Goal: Information Seeking & Learning: Learn about a topic

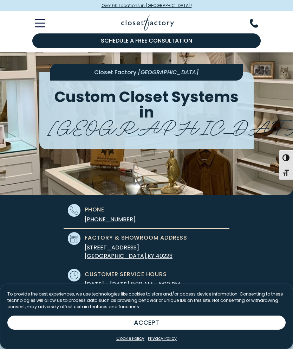
click at [63, 312] on div "To provide the best experiences, we use technologies like cookies to store and/…" at bounding box center [146, 303] width 278 height 25
click at [60, 313] on div "To provide the best experiences, we use technologies like cookies to store and/…" at bounding box center [146, 303] width 278 height 25
click at [146, 317] on button "ACCEPT" at bounding box center [146, 322] width 278 height 14
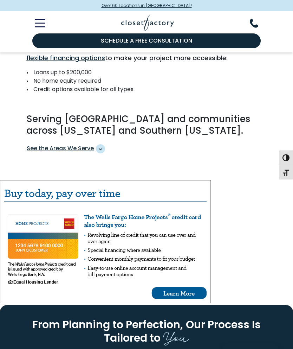
scroll to position [685, 0]
click at [42, 24] on icon "Toggle Mobile Menu" at bounding box center [40, 23] width 11 height 8
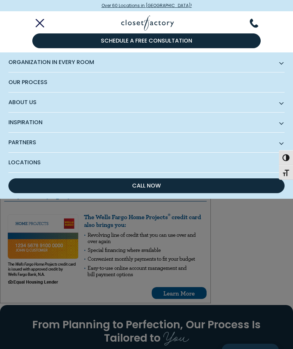
click at [19, 62] on span "Organization in Every Room" at bounding box center [146, 62] width 276 height 20
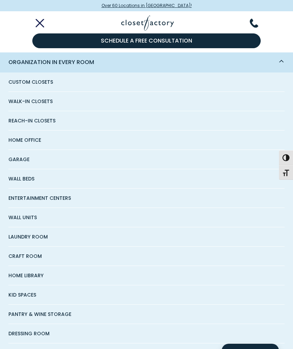
click at [19, 101] on span "Walk-In Closets" at bounding box center [30, 101] width 44 height 19
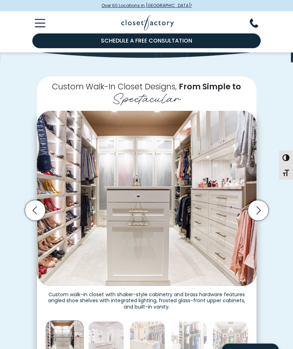
scroll to position [109, 0]
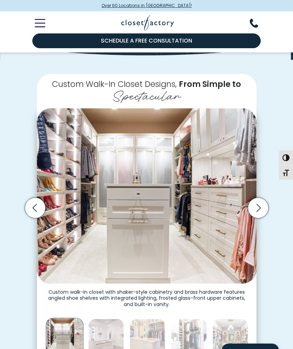
click at [36, 204] on icon "Previous slide" at bounding box center [35, 208] width 21 height 21
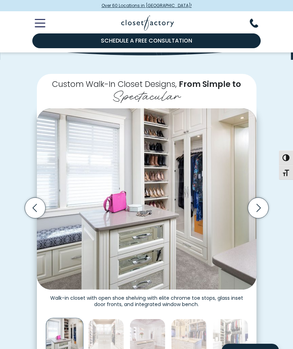
click at [38, 204] on icon "Previous slide" at bounding box center [35, 208] width 21 height 21
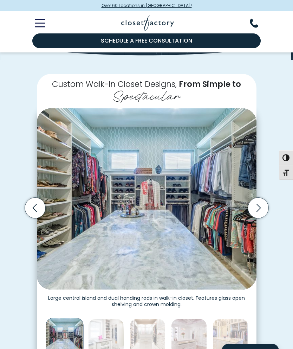
click at [35, 205] on icon "Previous slide" at bounding box center [35, 208] width 21 height 21
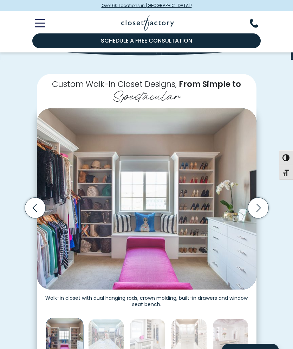
click at [36, 204] on icon "Previous slide" at bounding box center [35, 208] width 21 height 21
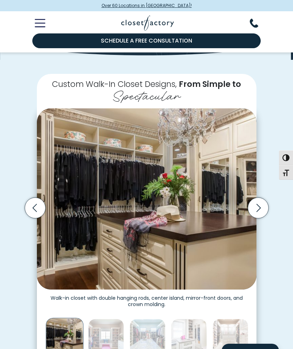
click at [35, 201] on icon "Previous slide" at bounding box center [35, 208] width 21 height 21
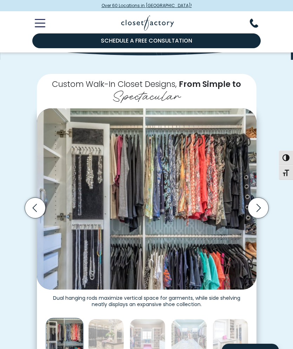
click at [35, 204] on icon "Previous slide" at bounding box center [35, 208] width 21 height 21
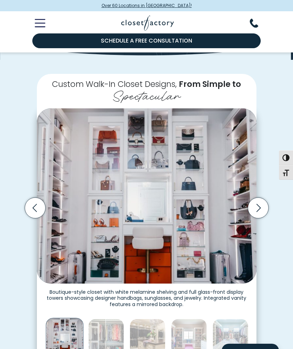
click at [35, 202] on icon "Previous slide" at bounding box center [35, 208] width 21 height 21
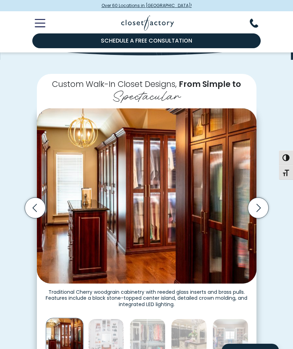
click at [33, 205] on icon "Previous slide" at bounding box center [34, 208] width 4 height 8
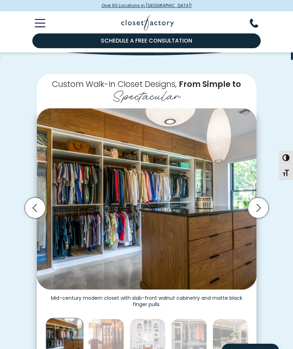
click at [33, 201] on icon "Previous slide" at bounding box center [35, 208] width 21 height 21
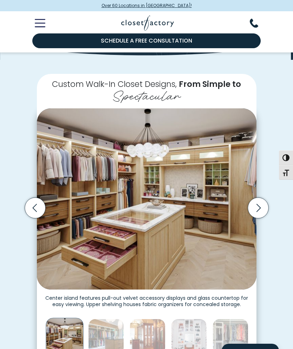
click at [33, 201] on icon "Previous slide" at bounding box center [35, 208] width 21 height 21
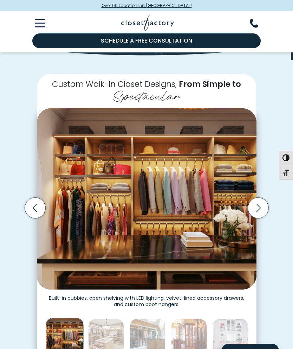
click at [39, 207] on icon "Previous slide" at bounding box center [35, 208] width 21 height 21
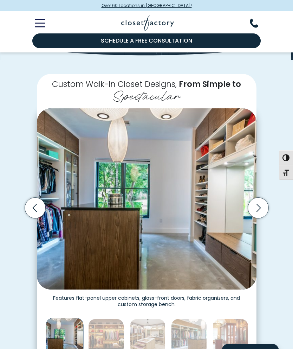
click at [34, 204] on icon "Previous slide" at bounding box center [34, 208] width 4 height 8
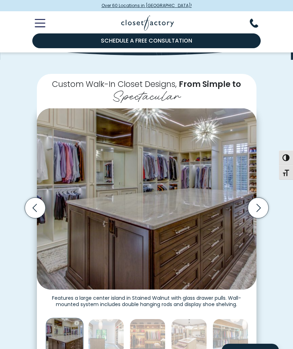
click at [34, 201] on icon "Previous slide" at bounding box center [35, 208] width 21 height 21
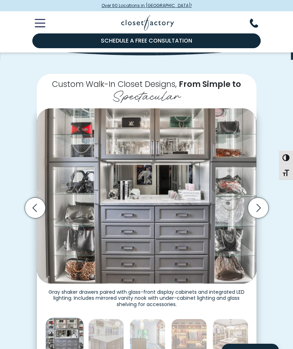
click at [35, 202] on icon "Previous slide" at bounding box center [35, 208] width 21 height 21
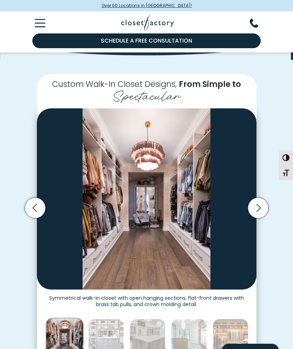
click at [35, 201] on icon "Previous slide" at bounding box center [35, 208] width 21 height 21
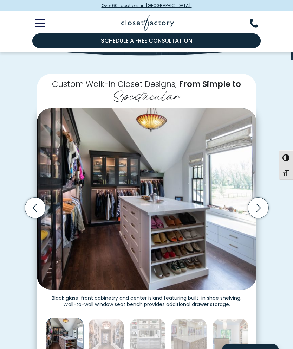
click at [34, 202] on icon "Previous slide" at bounding box center [35, 208] width 21 height 21
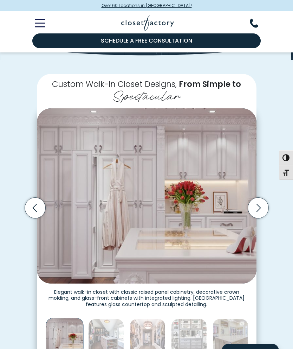
click at [37, 208] on icon "Previous slide" at bounding box center [35, 208] width 21 height 21
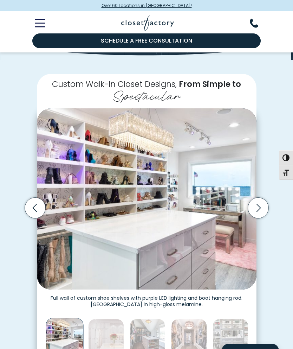
click at [34, 201] on icon "Previous slide" at bounding box center [35, 208] width 21 height 21
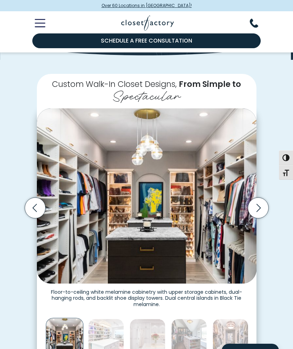
click at [33, 201] on icon "Previous slide" at bounding box center [35, 208] width 21 height 21
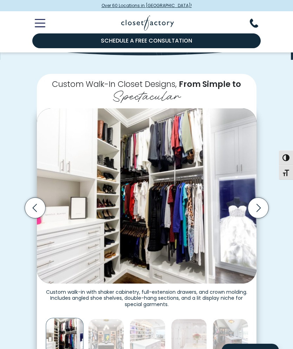
click at [34, 207] on icon "Previous slide" at bounding box center [35, 208] width 21 height 21
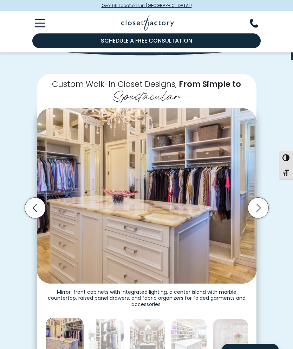
click at [34, 205] on icon "Previous slide" at bounding box center [35, 208] width 21 height 21
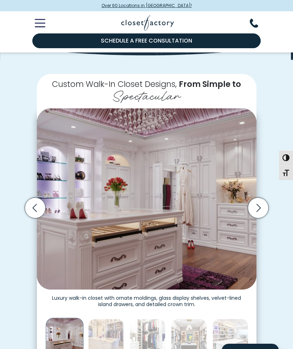
click at [39, 208] on icon "Previous slide" at bounding box center [35, 208] width 21 height 21
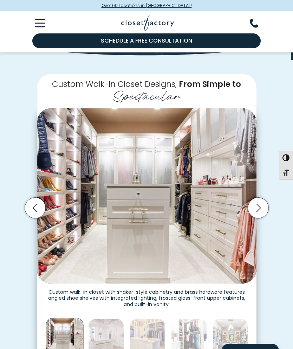
click at [34, 204] on icon "Previous slide" at bounding box center [35, 208] width 21 height 21
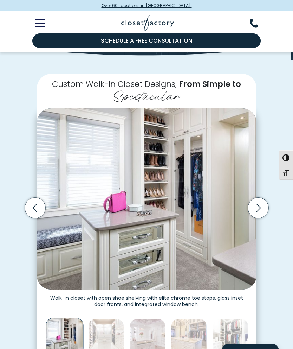
click at [35, 209] on icon "Previous slide" at bounding box center [35, 208] width 21 height 21
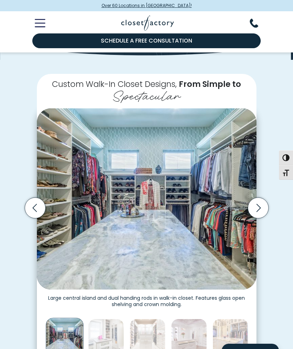
click at [36, 204] on icon "Previous slide" at bounding box center [35, 208] width 21 height 21
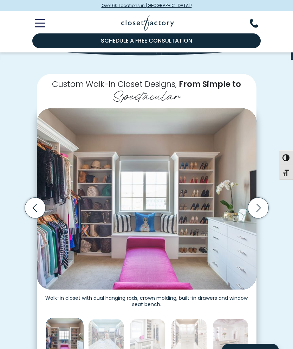
click at [34, 206] on icon "Previous slide" at bounding box center [35, 208] width 21 height 21
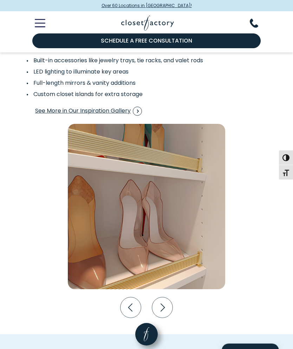
scroll to position [1130, 0]
click at [162, 304] on icon "Next slide" at bounding box center [162, 307] width 21 height 21
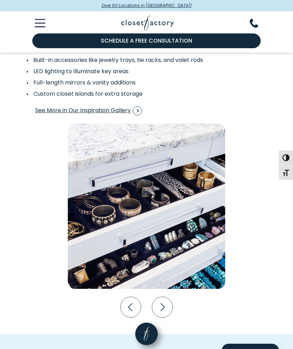
click at [161, 305] on icon "Next slide" at bounding box center [162, 307] width 21 height 21
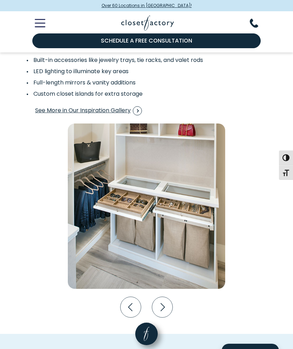
click at [161, 302] on icon "Next slide" at bounding box center [162, 307] width 21 height 21
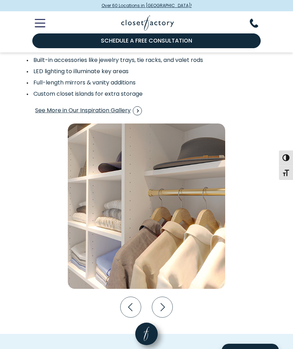
click at [157, 303] on icon "Next slide" at bounding box center [162, 307] width 21 height 21
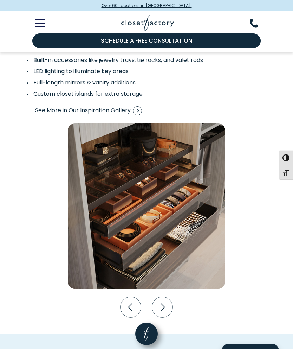
click at [161, 304] on icon "Next slide" at bounding box center [162, 307] width 21 height 21
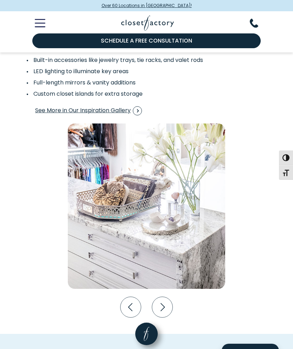
click at [158, 304] on icon "Next slide" at bounding box center [162, 307] width 21 height 21
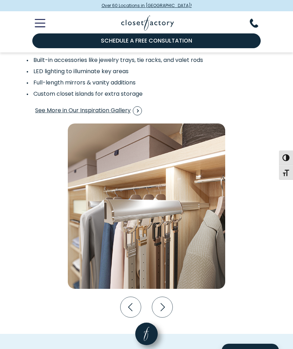
click at [159, 301] on icon "Next slide" at bounding box center [162, 307] width 21 height 21
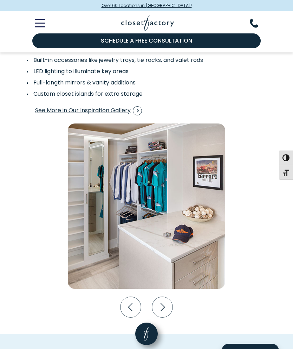
click at [164, 302] on icon "Next slide" at bounding box center [162, 307] width 21 height 21
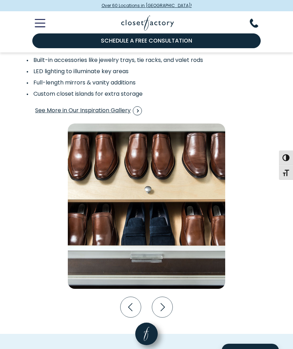
click at [164, 298] on icon "Next slide" at bounding box center [162, 307] width 21 height 21
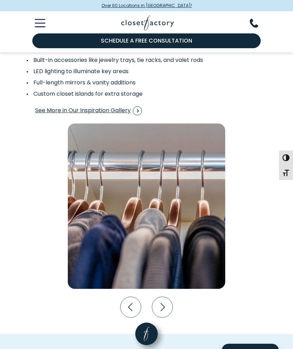
click at [162, 302] on icon "Next slide" at bounding box center [162, 307] width 21 height 21
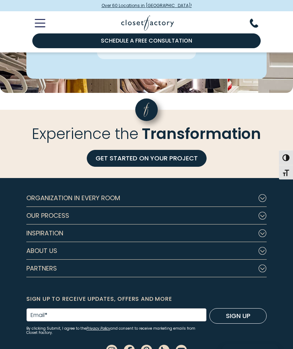
scroll to position [2076, 0]
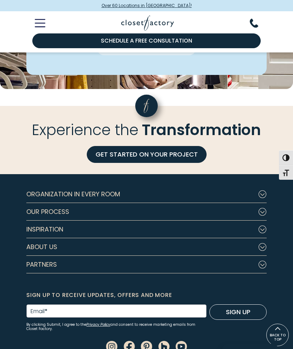
click at [44, 22] on icon "Toggle Mobile Menu" at bounding box center [40, 23] width 11 height 8
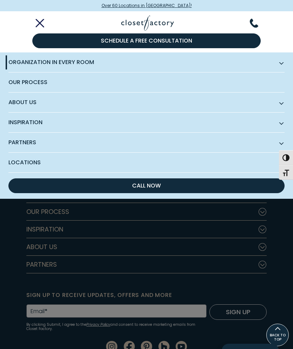
click at [19, 63] on span "Organization in Every Room" at bounding box center [146, 62] width 276 height 20
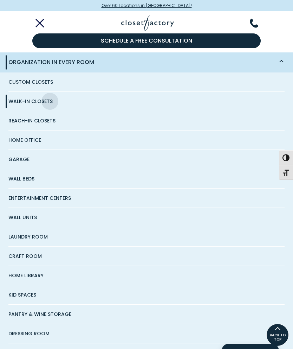
click at [18, 240] on span "Laundry Room" at bounding box center [27, 236] width 39 height 19
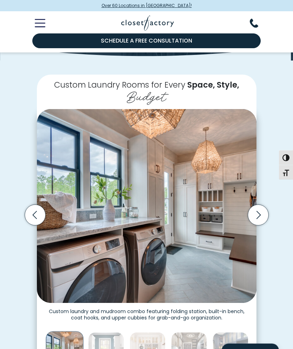
scroll to position [110, 0]
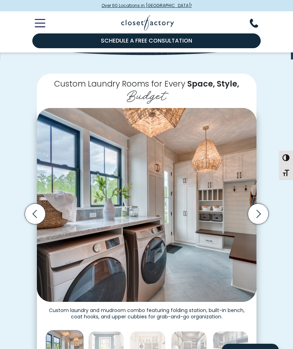
click at [36, 210] on icon "Previous slide" at bounding box center [35, 214] width 21 height 21
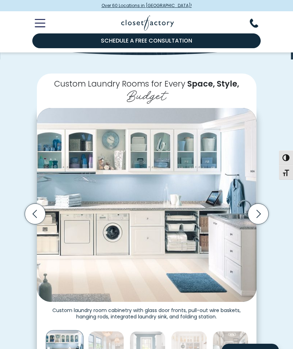
click at [32, 207] on icon "Previous slide" at bounding box center [35, 214] width 21 height 21
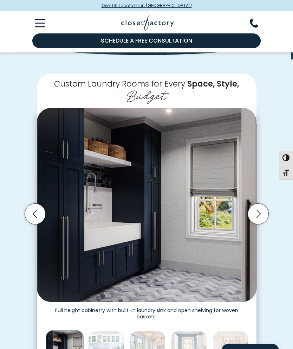
click at [38, 215] on icon "Previous slide" at bounding box center [35, 214] width 21 height 21
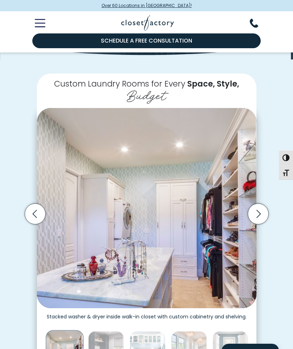
click at [38, 211] on icon "Previous slide" at bounding box center [35, 214] width 21 height 21
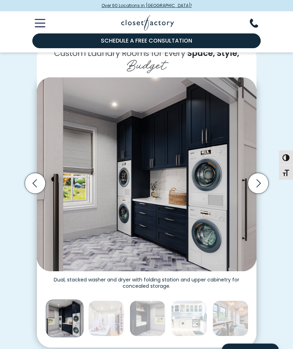
click at [35, 178] on icon "Previous slide" at bounding box center [35, 183] width 21 height 21
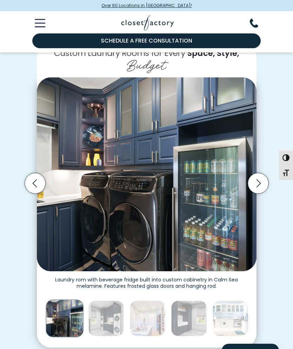
click at [35, 174] on icon "Previous slide" at bounding box center [35, 183] width 21 height 21
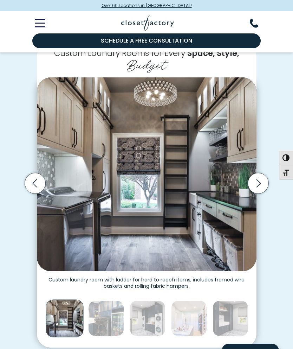
click at [32, 175] on icon "Previous slide" at bounding box center [35, 183] width 21 height 21
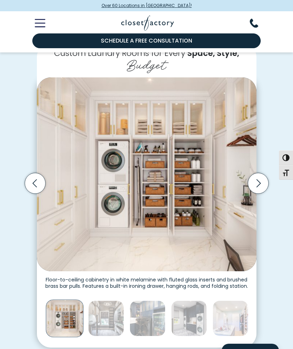
click at [37, 180] on icon "Previous slide" at bounding box center [35, 183] width 21 height 21
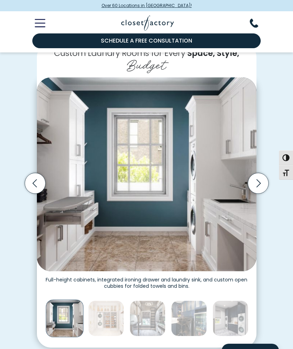
click at [36, 180] on icon "Previous slide" at bounding box center [35, 183] width 21 height 21
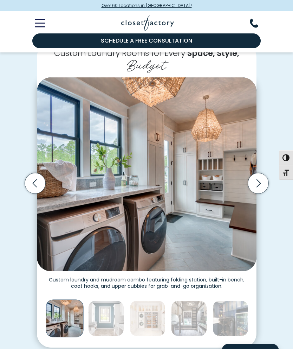
click at [30, 175] on icon "Previous slide" at bounding box center [35, 183] width 21 height 21
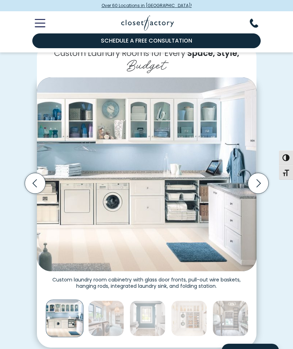
click at [37, 181] on icon "Previous slide" at bounding box center [35, 183] width 21 height 21
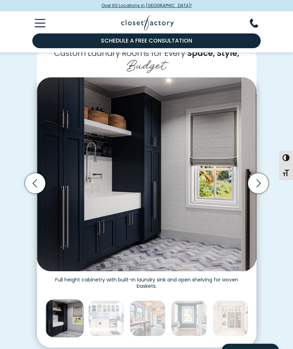
click at [34, 180] on icon "Previous slide" at bounding box center [35, 183] width 21 height 21
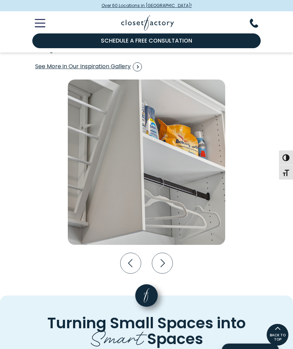
scroll to position [1171, 0]
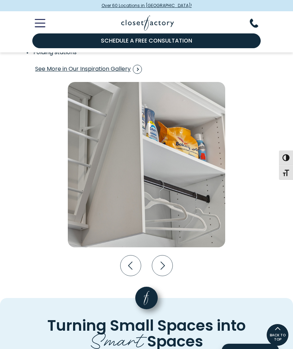
click at [122, 257] on icon "Previous slide" at bounding box center [131, 265] width 21 height 21
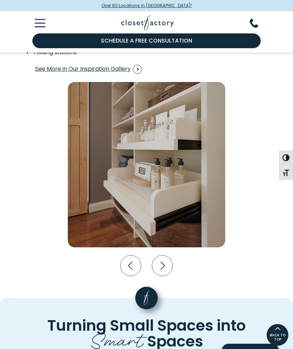
click at [124, 261] on icon "Previous slide" at bounding box center [131, 265] width 21 height 21
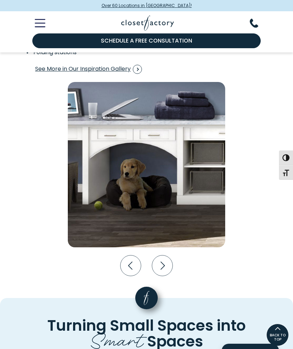
click at [124, 260] on icon "Previous slide" at bounding box center [131, 265] width 21 height 21
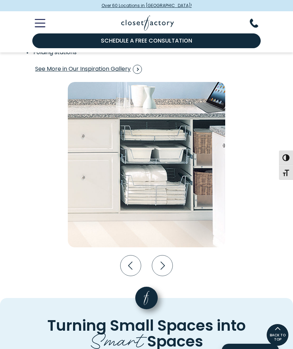
click at [124, 260] on icon "Previous slide" at bounding box center [131, 265] width 21 height 21
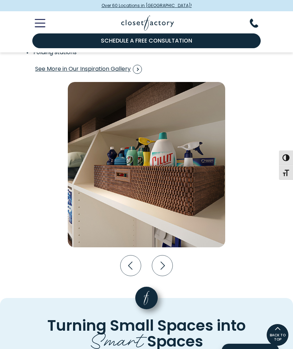
click at [120, 253] on icon "Previous slide" at bounding box center [130, 265] width 25 height 25
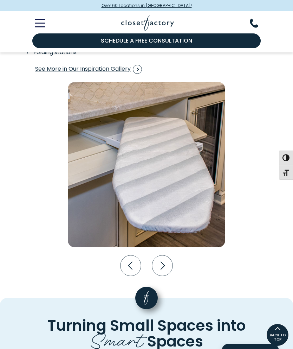
click at [126, 258] on icon "Previous slide" at bounding box center [131, 265] width 21 height 21
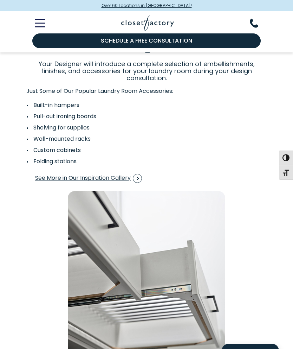
scroll to position [1064, 0]
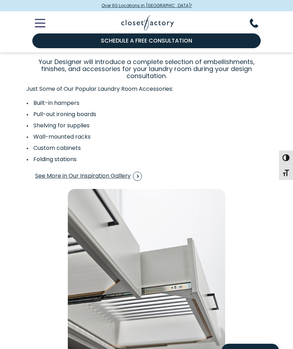
click at [49, 172] on span "See More in Our Inspiration Gallery" at bounding box center [88, 176] width 107 height 9
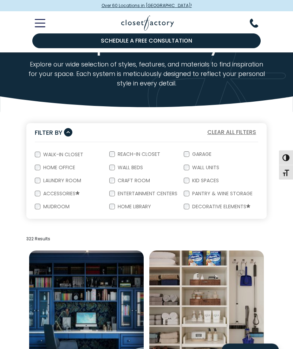
scroll to position [26, 0]
click at [34, 194] on form "Walk-In Closet Reach-In Closet Garage Home Office Wall Beds Wall Units Laundry …" at bounding box center [146, 180] width 240 height 77
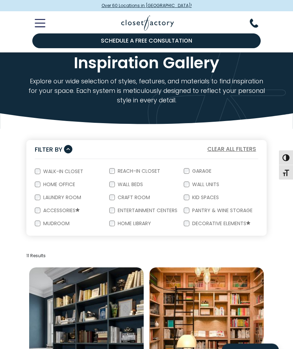
scroll to position [0, 0]
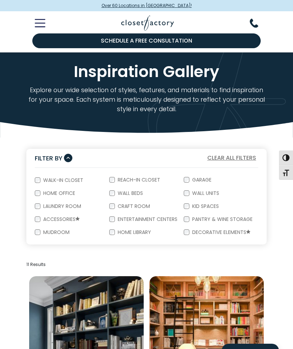
click at [115, 230] on label "Home Library" at bounding box center [134, 232] width 38 height 5
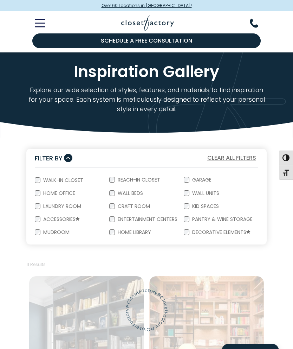
click at [190, 178] on label "Garage" at bounding box center [202, 179] width 24 height 5
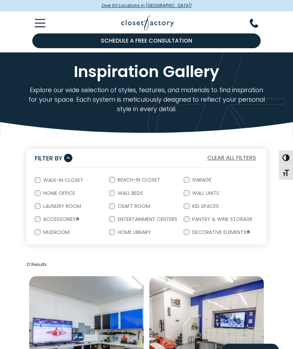
click at [190, 178] on label "Garage" at bounding box center [202, 179] width 24 height 5
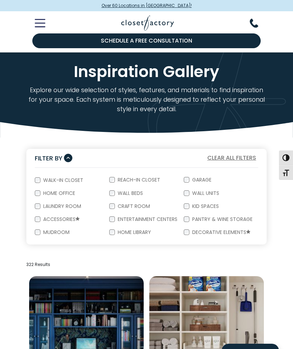
click at [190, 191] on label "Wall Units" at bounding box center [205, 193] width 31 height 5
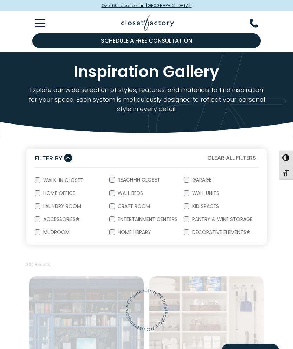
click at [190, 217] on label "Pantry & Wine Storage" at bounding box center [222, 219] width 65 height 5
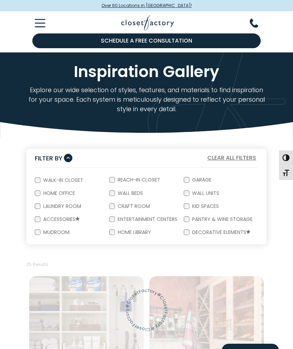
click at [188, 237] on div "Decorative Elements" at bounding box center [221, 232] width 75 height 13
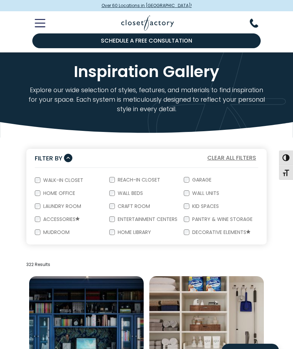
click at [190, 230] on label "Decorative Elements" at bounding box center [221, 233] width 63 height 6
